Goal: Task Accomplishment & Management: Use online tool/utility

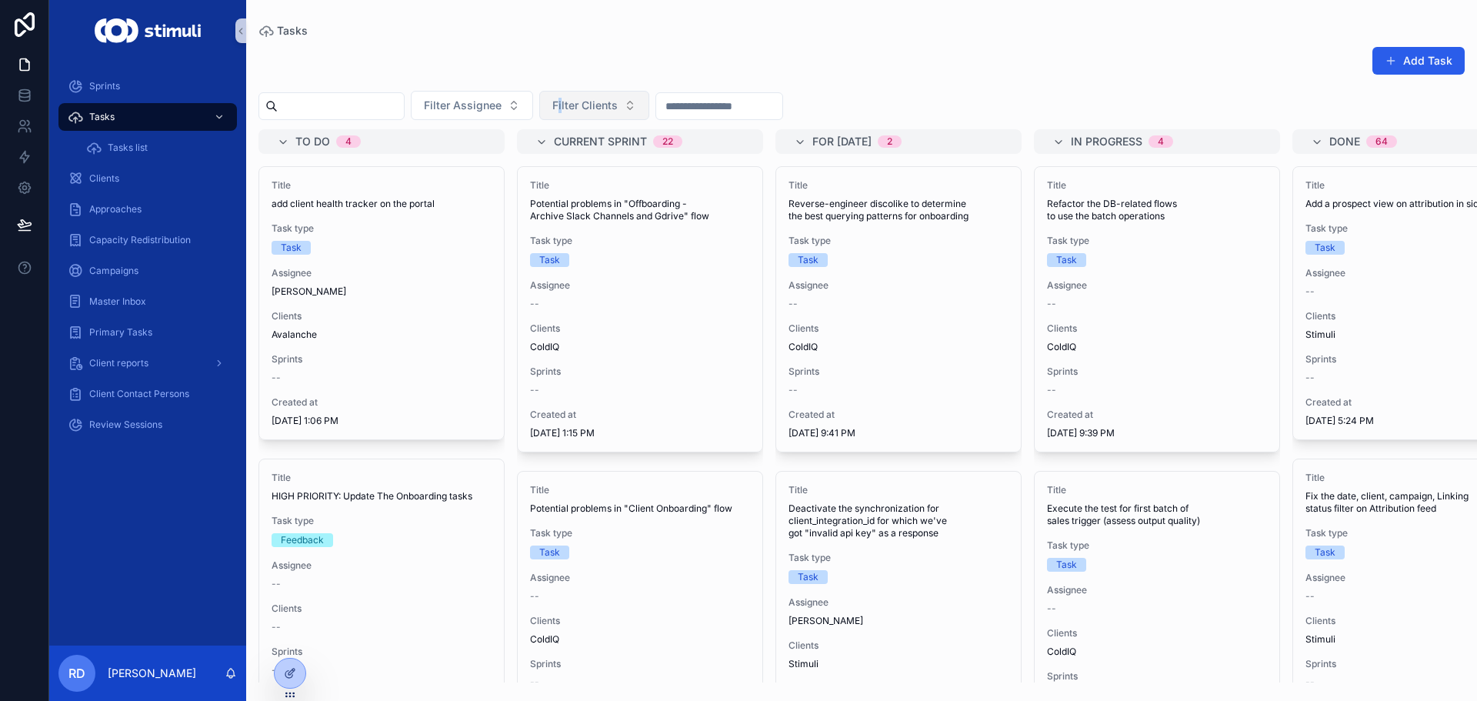
click at [598, 91] on div "Add Task Filter Assignee Filter Clients To do 4 Title add client health tracker…" at bounding box center [861, 359] width 1231 height 645
click at [598, 91] on button "Filter Clients" at bounding box center [594, 105] width 110 height 29
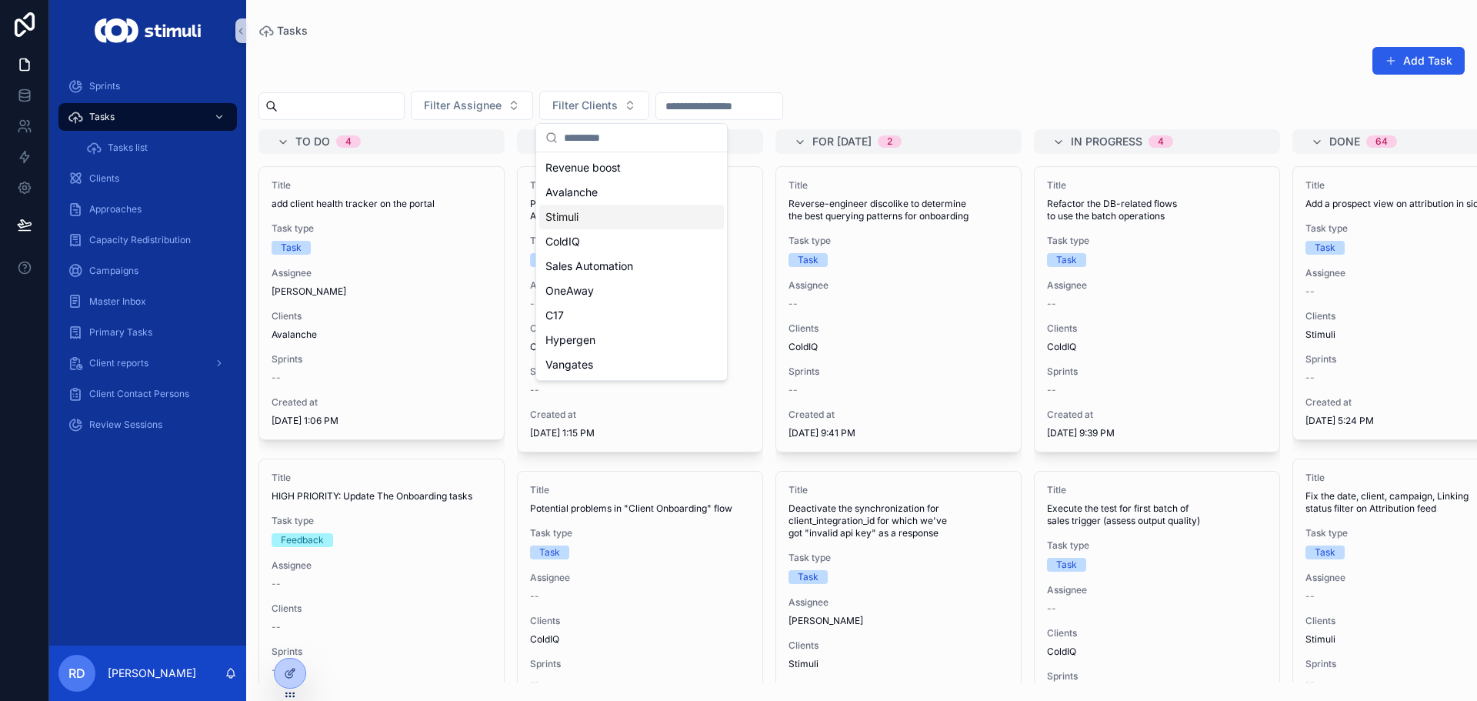
click at [585, 218] on div "Stimuli" at bounding box center [631, 217] width 185 height 25
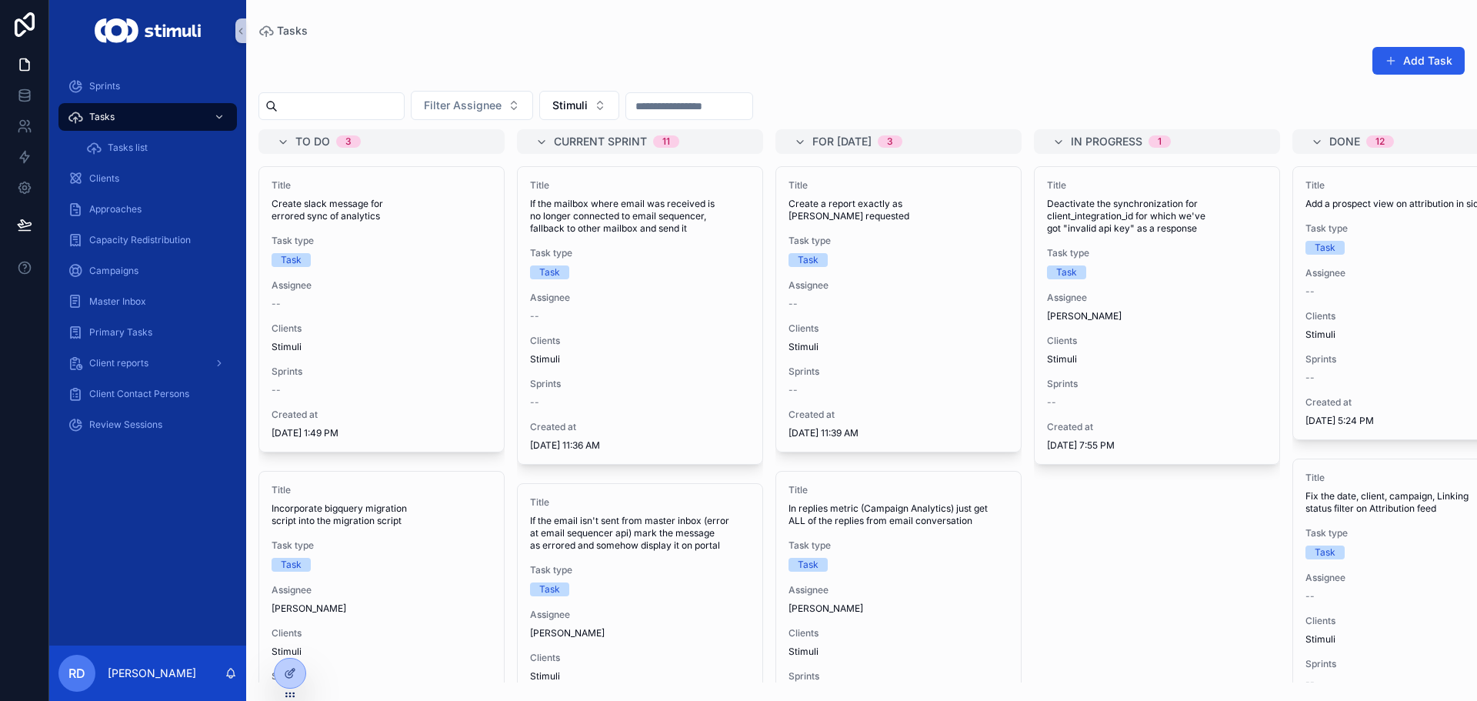
click at [963, 61] on div "Add Task" at bounding box center [861, 63] width 1206 height 35
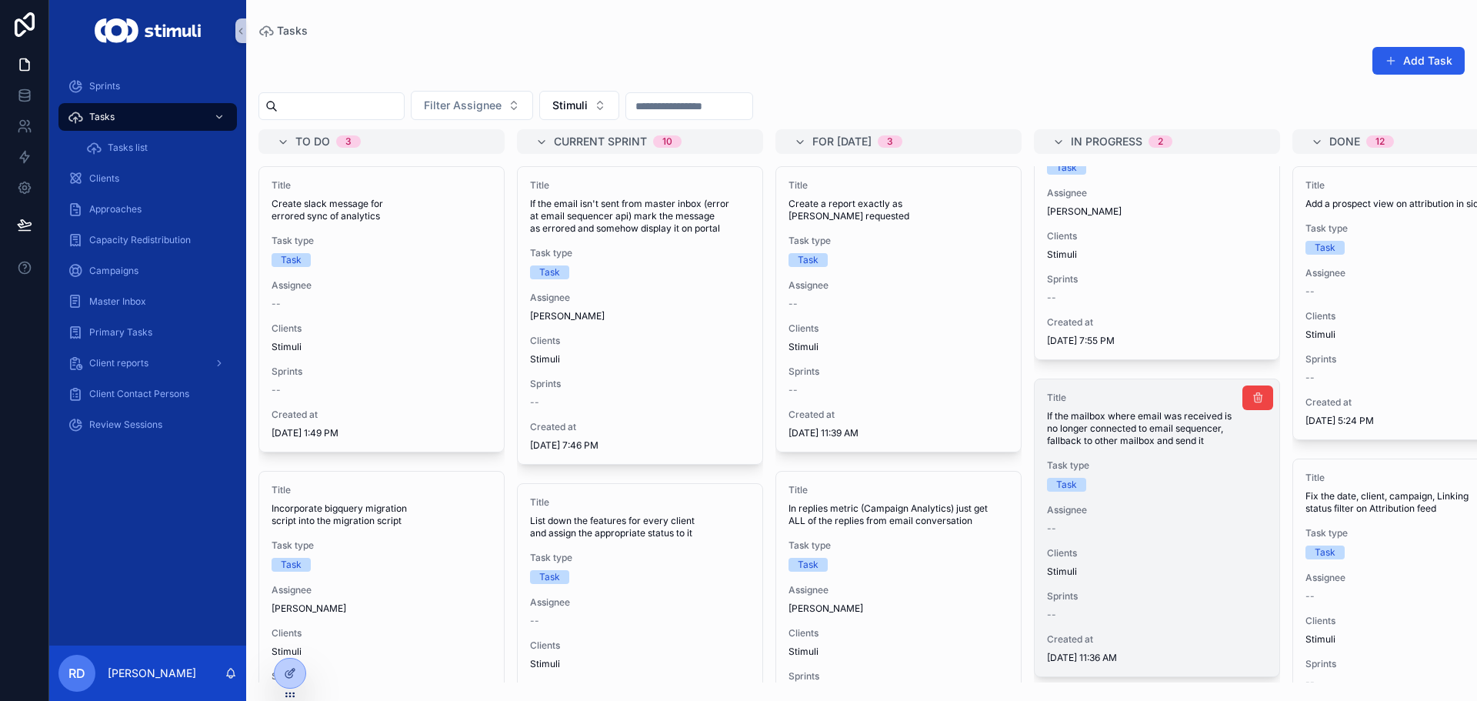
scroll to position [123, 0]
click at [1104, 471] on div "Task" at bounding box center [1157, 478] width 220 height 14
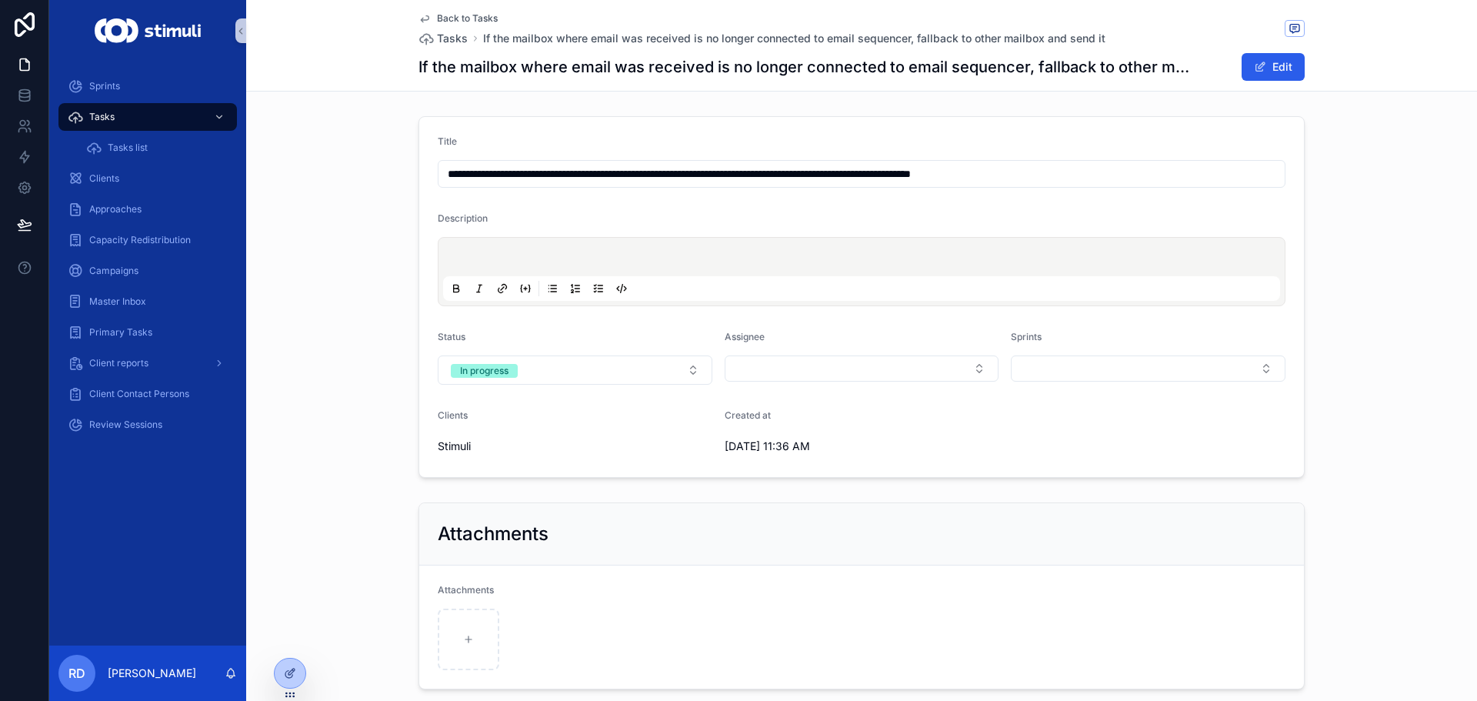
click at [500, 261] on p "scrollable content" at bounding box center [864, 259] width 837 height 15
